Goal: Task Accomplishment & Management: Manage account settings

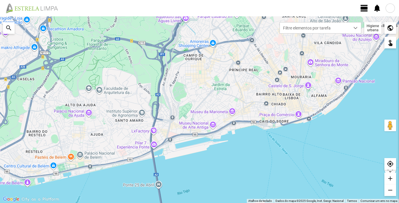
click at [366, 10] on span "view_day" at bounding box center [364, 8] width 9 height 9
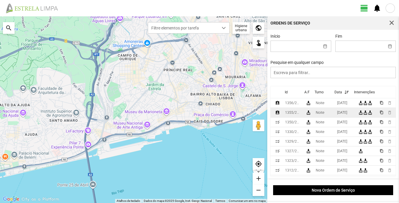
click at [296, 113] on div "1355/2025" at bounding box center [293, 113] width 16 height 4
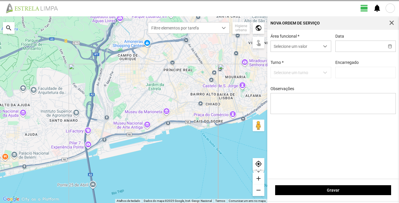
type input "[DATE]"
type input "[PERSON_NAME]"
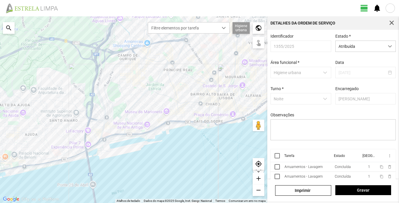
click at [363, 8] on span "view_day" at bounding box center [364, 8] width 9 height 9
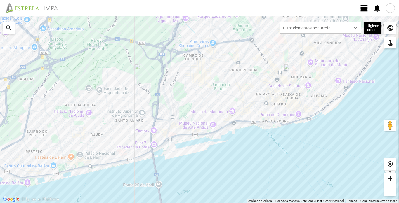
click at [363, 8] on span "view_day" at bounding box center [364, 8] width 9 height 9
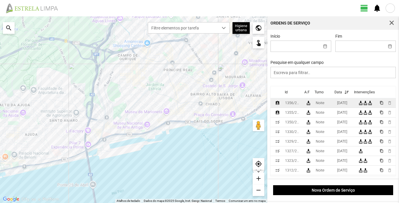
click at [292, 104] on div "1356/2025" at bounding box center [293, 103] width 16 height 4
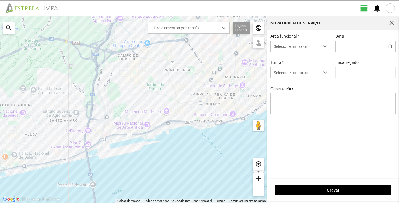
type input "[DATE]"
type input "[PERSON_NAME]"
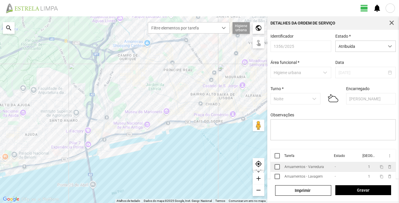
click at [302, 169] on div "Arruamentos - Varredura" at bounding box center [304, 167] width 39 height 4
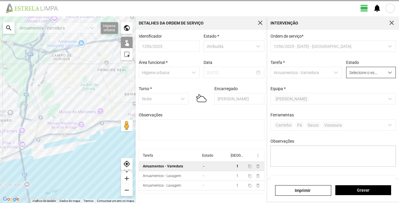
click at [388, 72] on span "dropdown trigger" at bounding box center [390, 73] width 4 height 4
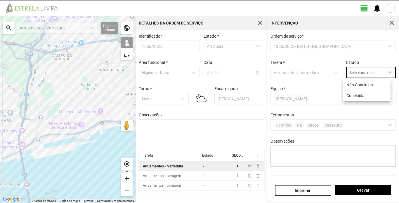
scroll to position [3, 26]
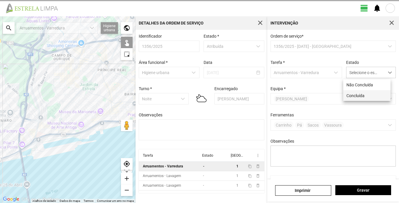
click at [362, 97] on li "Concluída" at bounding box center [366, 95] width 47 height 11
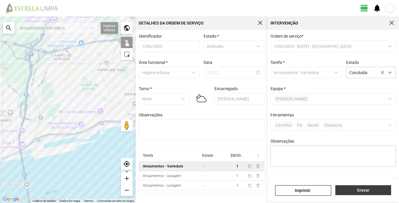
click at [370, 189] on span "Gravar" at bounding box center [363, 190] width 50 height 5
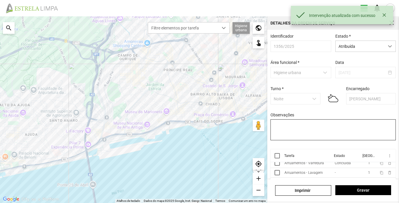
scroll to position [13, 0]
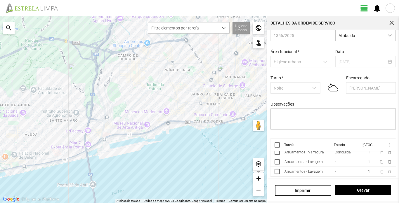
drag, startPoint x: 316, startPoint y: 165, endPoint x: 336, endPoint y: 147, distance: 27.3
click at [317, 165] on td "Arruamentos - Lavagem" at bounding box center [307, 163] width 50 height 10
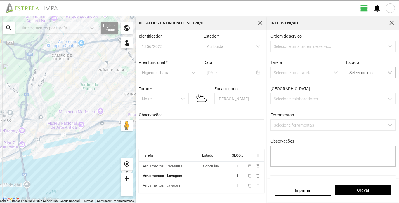
type textarea "hugo+ture"
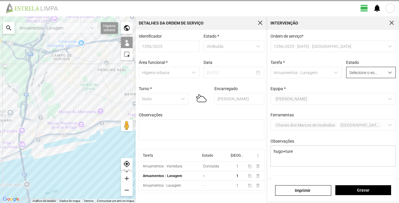
click at [379, 74] on span "Selecione o estado" at bounding box center [366, 72] width 38 height 11
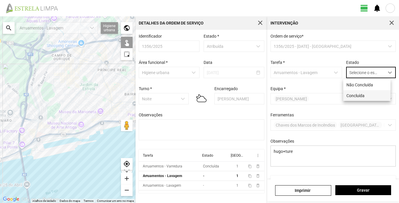
click at [363, 97] on li "Concluída" at bounding box center [366, 95] width 47 height 11
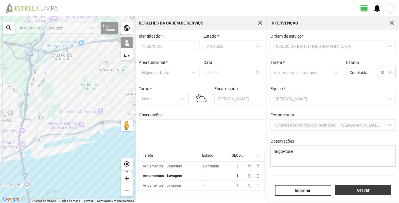
click at [369, 195] on button "Gravar" at bounding box center [364, 191] width 56 height 10
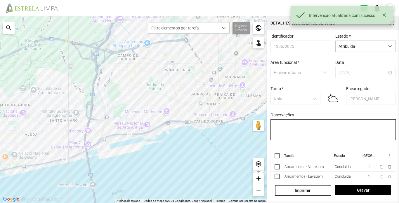
scroll to position [13, 0]
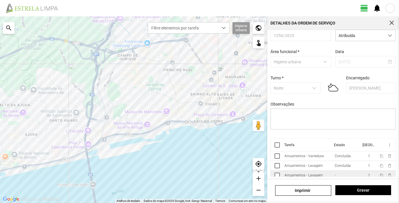
click at [316, 176] on div "Arruamentos - Lavagem" at bounding box center [304, 176] width 38 height 4
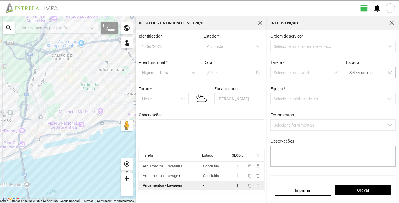
type textarea "sisse"
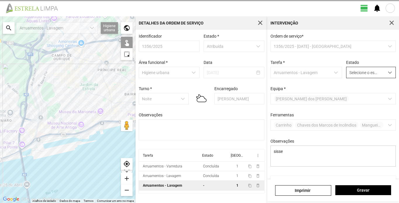
click at [388, 73] on span "dropdown trigger" at bounding box center [390, 73] width 4 height 4
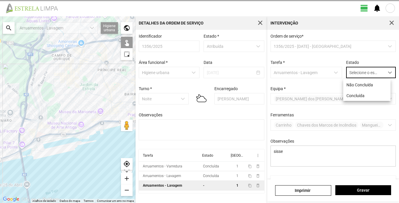
scroll to position [3, 26]
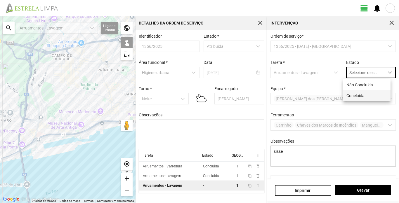
click at [368, 97] on li "Concluída" at bounding box center [366, 95] width 47 height 11
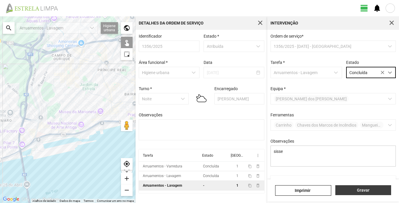
click at [380, 191] on span "Gravar" at bounding box center [363, 190] width 50 height 5
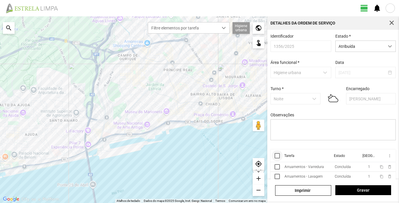
click at [276, 158] on div at bounding box center [277, 155] width 5 height 5
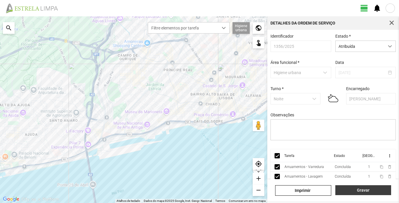
click at [356, 190] on span "Gravar" at bounding box center [363, 190] width 50 height 5
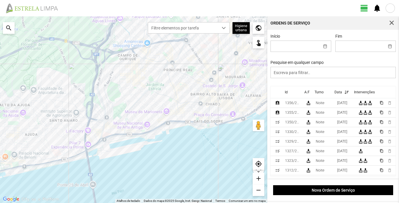
click at [392, 8] on div at bounding box center [390, 8] width 9 height 9
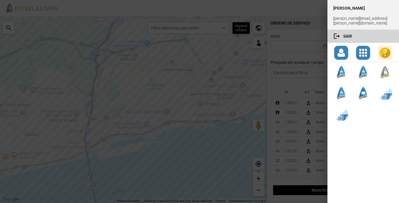
click at [340, 33] on span "logout" at bounding box center [339, 36] width 10 height 7
